Goal: Information Seeking & Learning: Learn about a topic

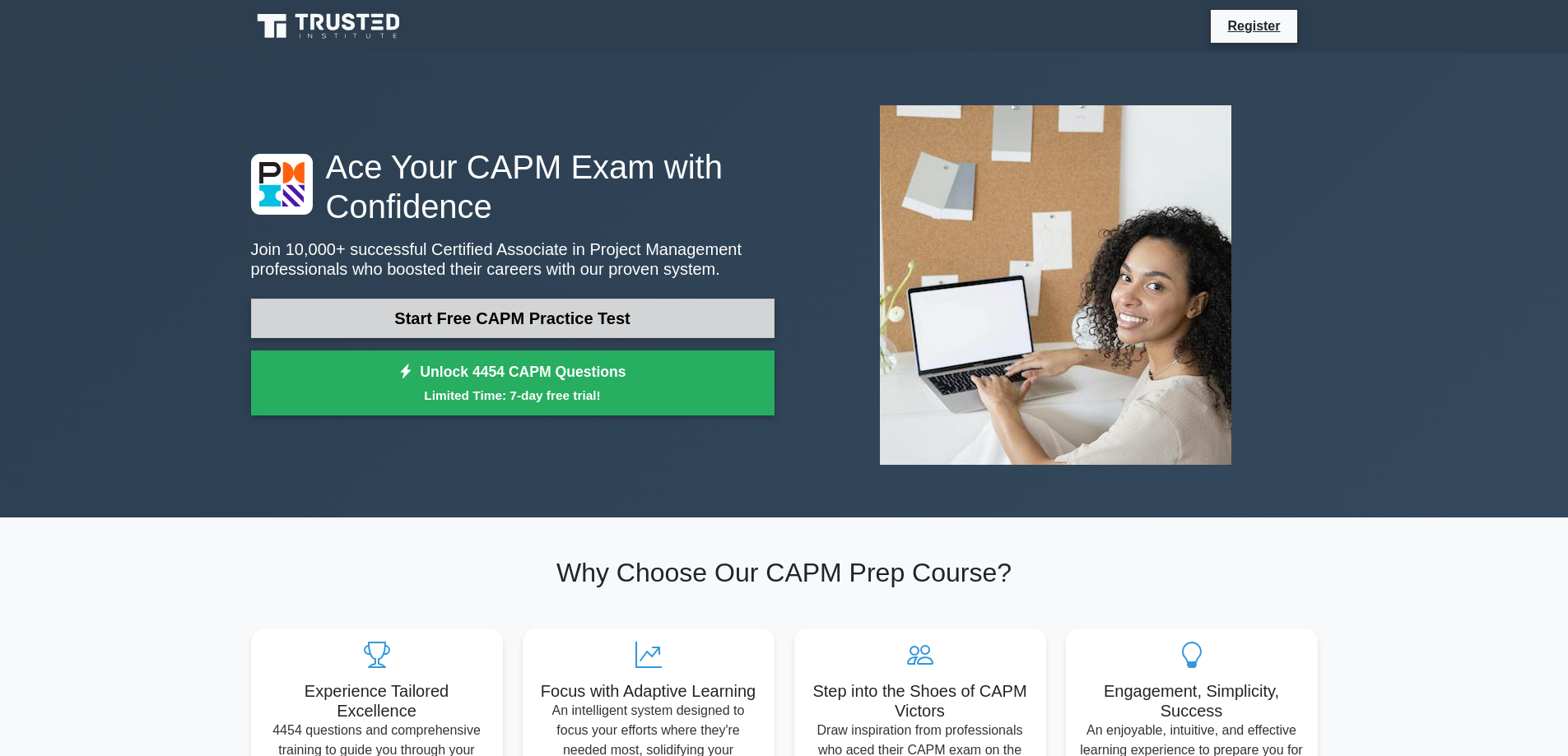
click at [441, 326] on link "Start Free CAPM Practice Test" at bounding box center [513, 318] width 523 height 39
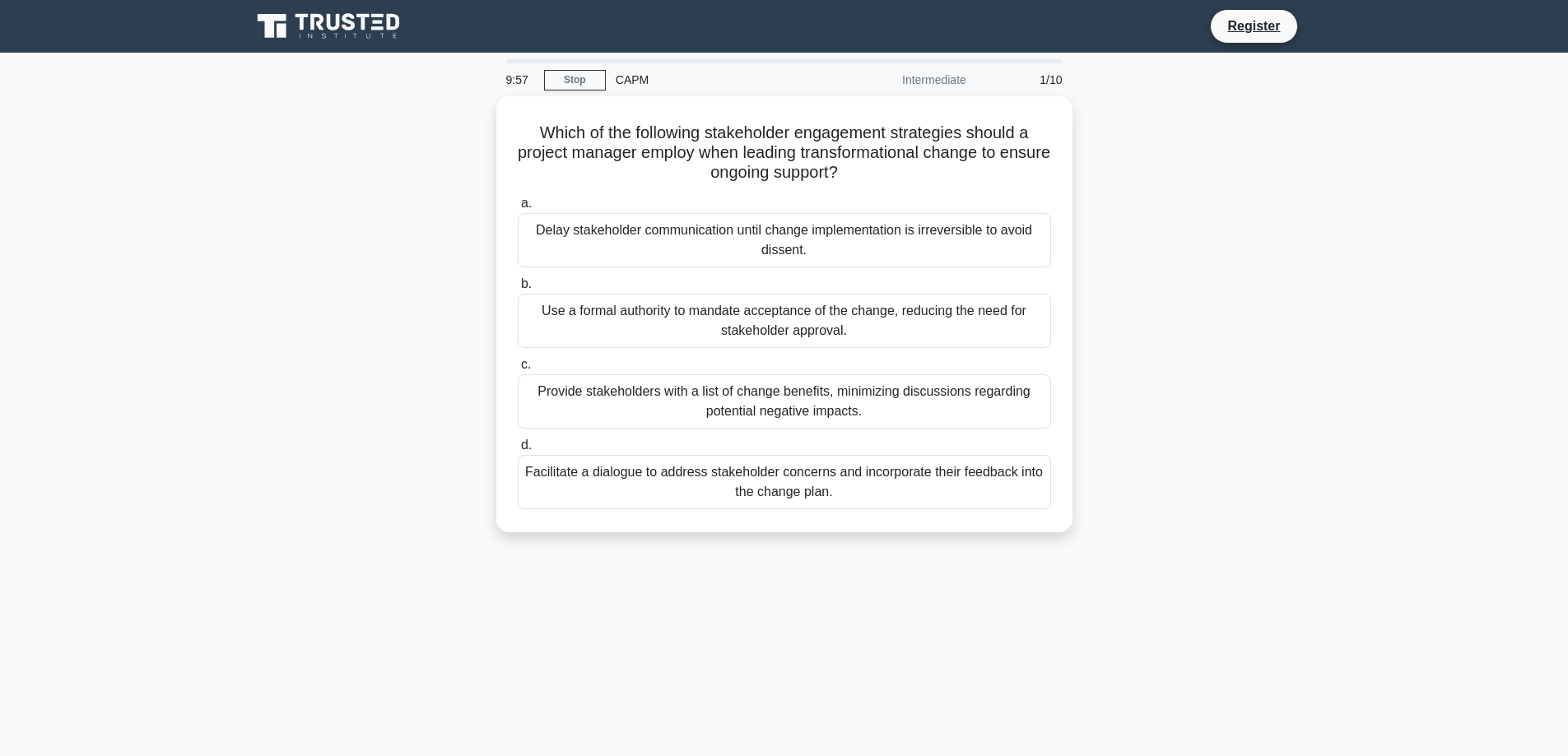
click at [630, 85] on div "CAPM" at bounding box center [718, 79] width 226 height 33
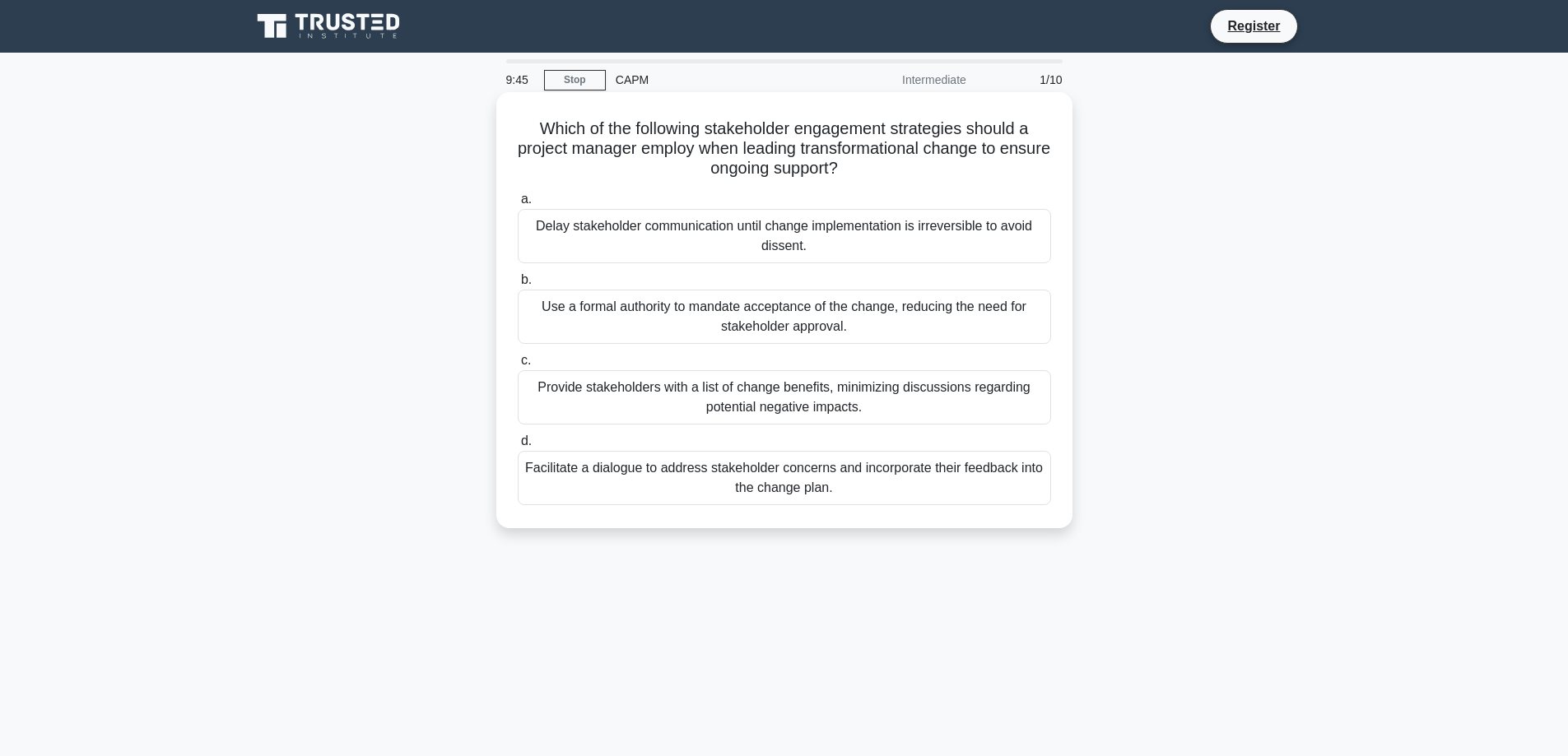
click at [890, 250] on div "Delay stakeholder communication until change implementation is irreversible to …" at bounding box center [784, 236] width 534 height 54
click at [518, 205] on input "a. Delay stakeholder communication until change implementation is irreversible …" at bounding box center [518, 199] width 0 height 10
